Goal: Navigation & Orientation: Find specific page/section

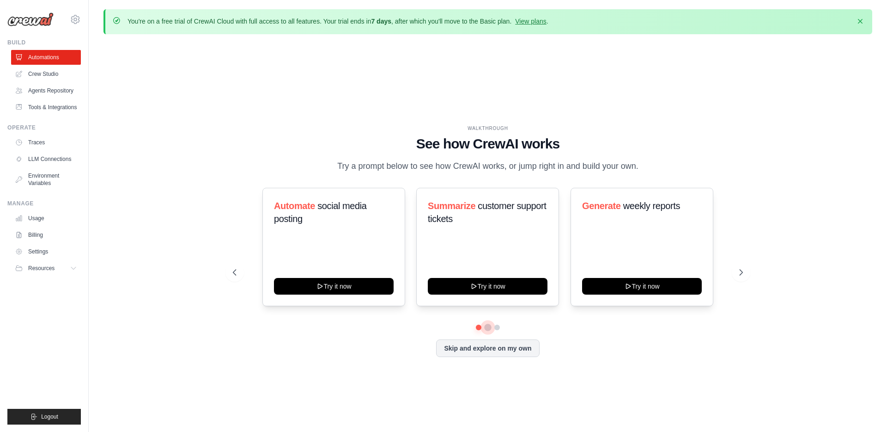
scroll to position [32, 0]
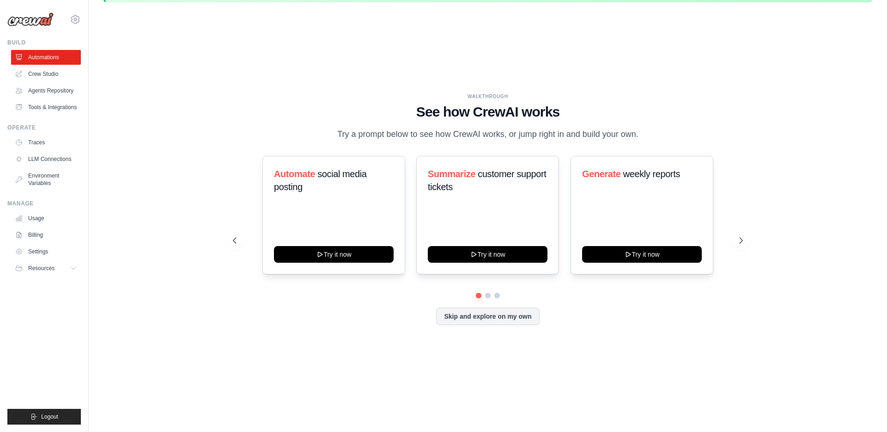
click at [487, 299] on div "Automate social media posting Try it now Summarize customer support tickets Try…" at bounding box center [488, 240] width 510 height 169
click at [487, 296] on button at bounding box center [487, 295] width 7 height 7
click at [501, 294] on button at bounding box center [496, 295] width 7 height 7
click at [41, 136] on link "Traces" at bounding box center [47, 142] width 70 height 15
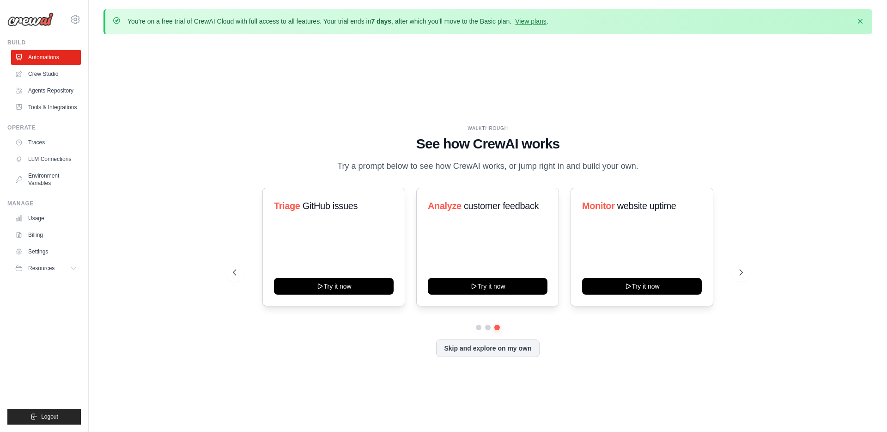
scroll to position [32, 0]
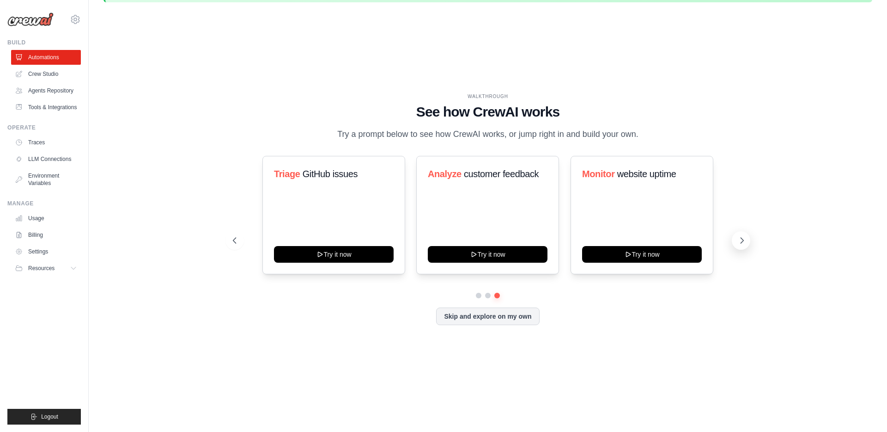
click at [742, 234] on button at bounding box center [741, 240] width 18 height 18
click at [742, 243] on icon at bounding box center [741, 240] width 9 height 9
